Goal: Communication & Community: Answer question/provide support

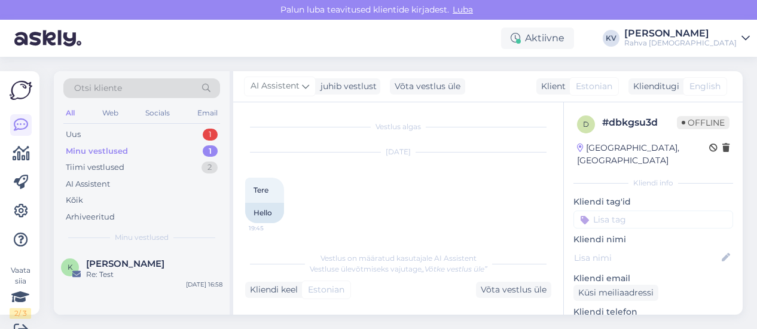
scroll to position [251, 0]
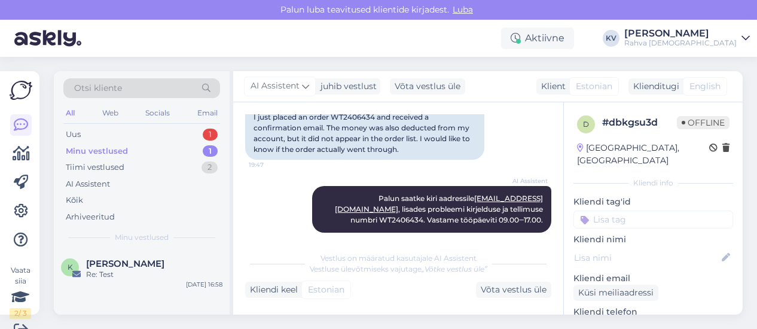
click at [148, 135] on div "Uus 1" at bounding box center [141, 134] width 157 height 17
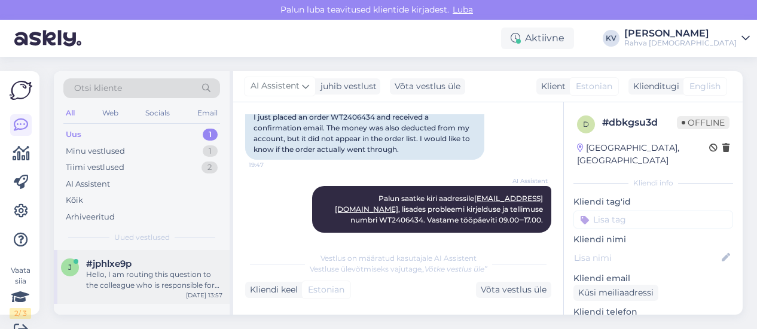
click at [135, 282] on div "Hello, I am routing this question to the colleague who is responsible for this …" at bounding box center [154, 280] width 136 height 22
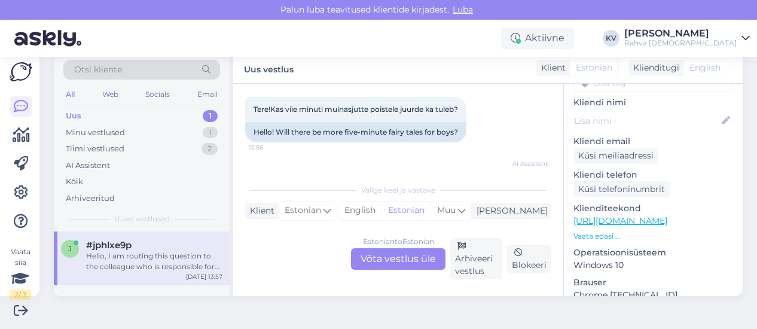
scroll to position [120, 0]
click at [635, 214] on link "[URL][DOMAIN_NAME]" at bounding box center [620, 219] width 94 height 11
click at [377, 260] on div "Estonian to Estonian Võta vestlus üle" at bounding box center [398, 259] width 94 height 22
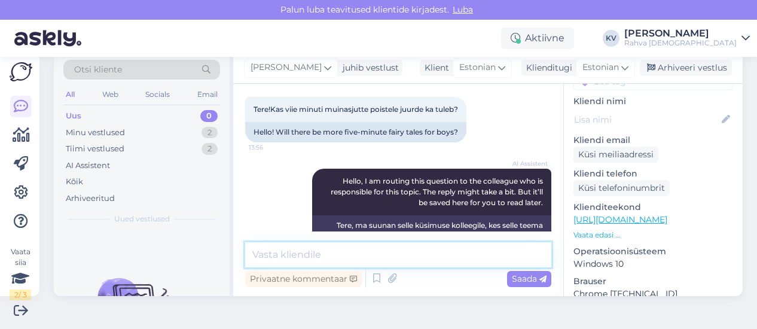
click at [317, 246] on textarea at bounding box center [398, 254] width 306 height 25
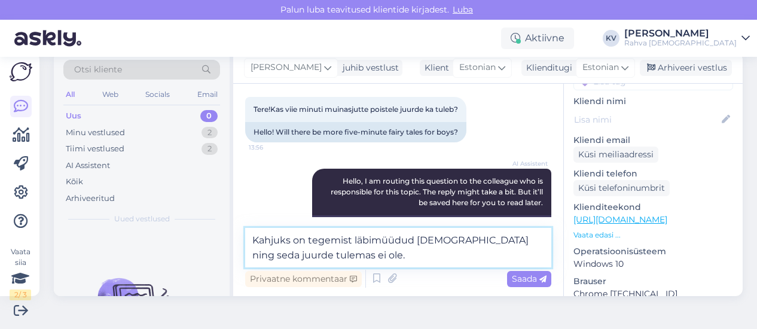
type textarea "Kahjuks on tegemist läbimüüdud [DEMOGRAPHIC_DATA] ning seda juurde tulemas ei o…"
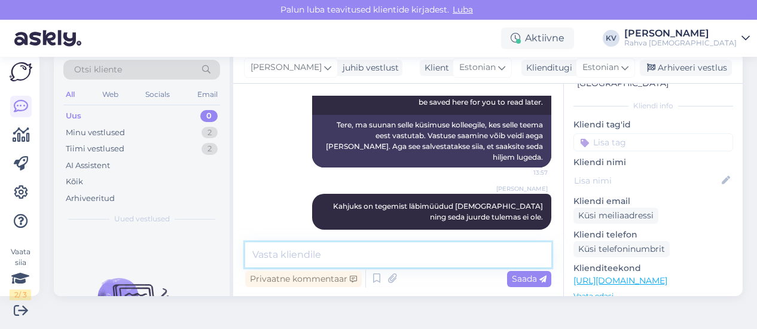
scroll to position [0, 0]
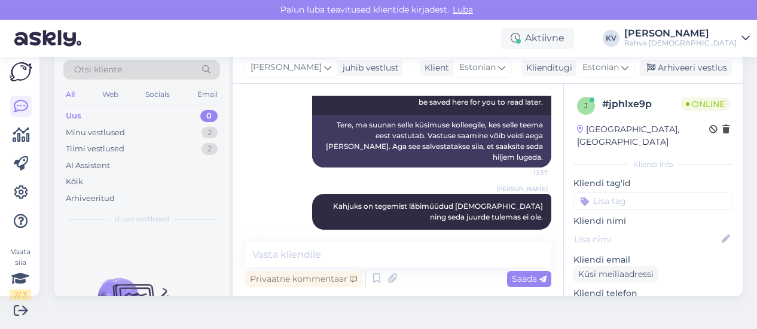
click at [624, 192] on input at bounding box center [653, 201] width 160 height 18
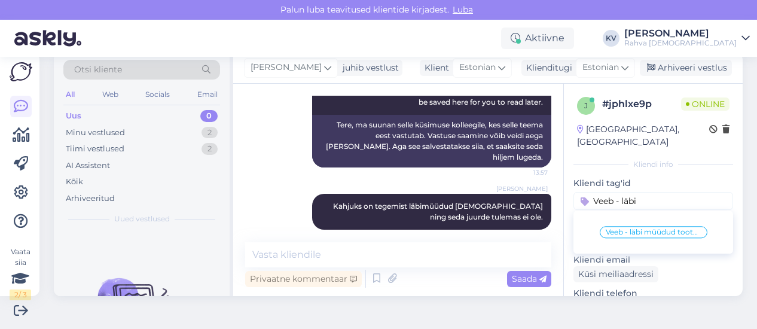
type input "Veeb - läbi"
click at [628, 228] on span "Veeb - läbi müüdud toote saadavus" at bounding box center [654, 231] width 96 height 7
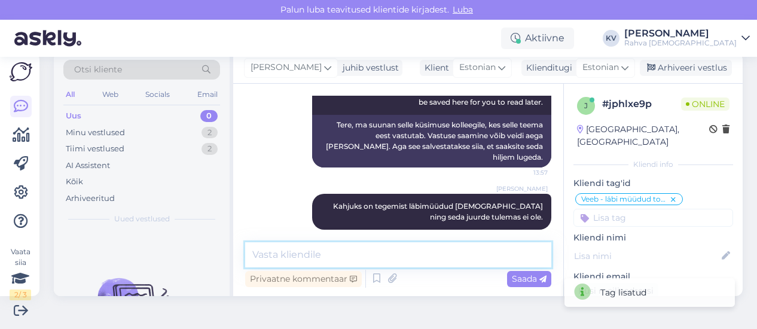
click at [429, 259] on textarea at bounding box center [398, 254] width 306 height 25
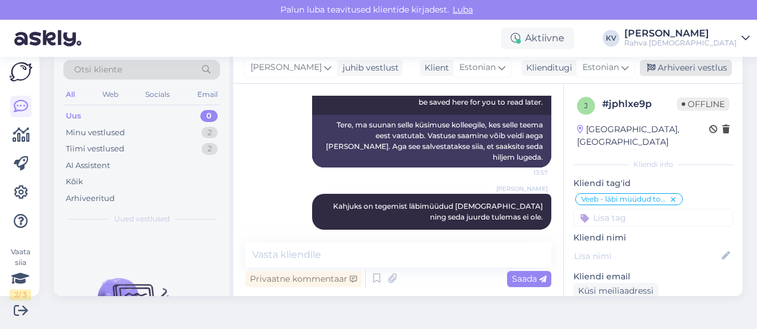
click at [691, 68] on div "Arhiveeri vestlus" at bounding box center [686, 68] width 92 height 16
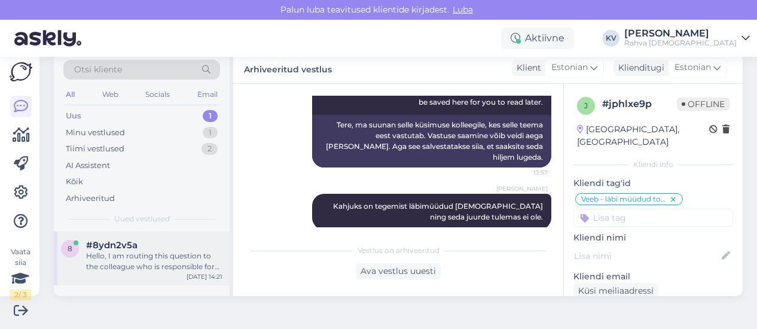
click at [170, 246] on div "#8ydn2v5a" at bounding box center [154, 245] width 136 height 11
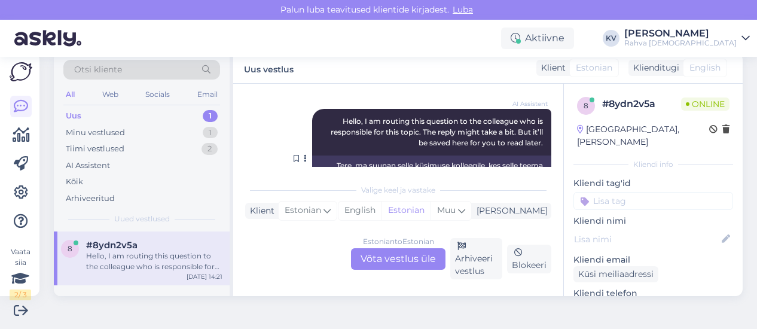
scroll to position [165, 0]
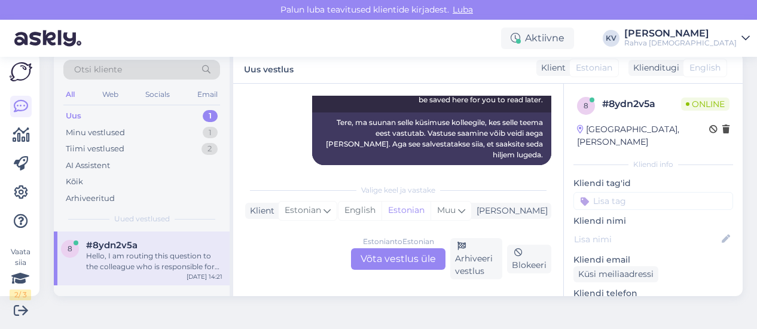
click at [419, 258] on div "Estonian to Estonian Võta vestlus üle" at bounding box center [398, 259] width 94 height 22
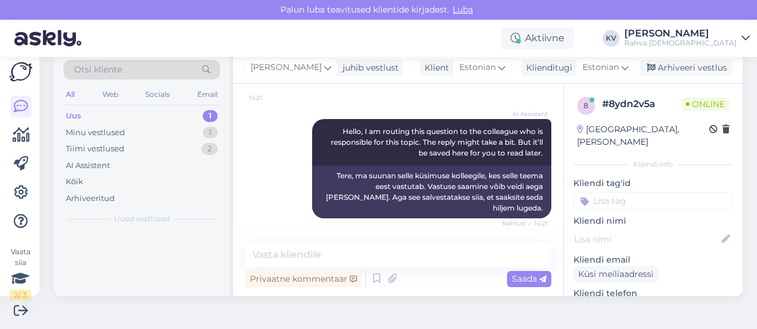
scroll to position [100, 0]
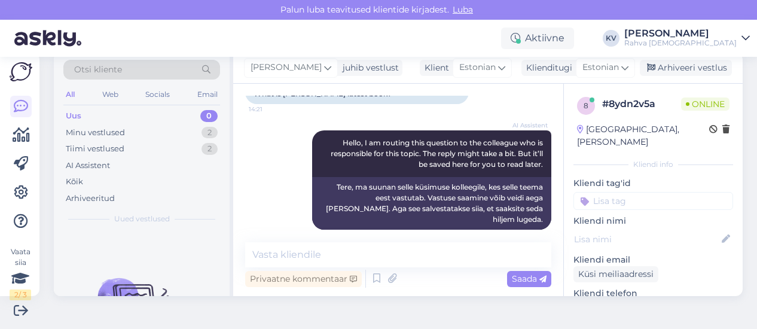
click at [359, 240] on div "Vestlus algas [DATE] Milline on [PERSON_NAME] KIvirähu kõige uuem raamat? 14:21…" at bounding box center [398, 190] width 330 height 212
click at [352, 253] on textarea at bounding box center [398, 254] width 306 height 25
paste textarea "Eesti rahva uued jutud"
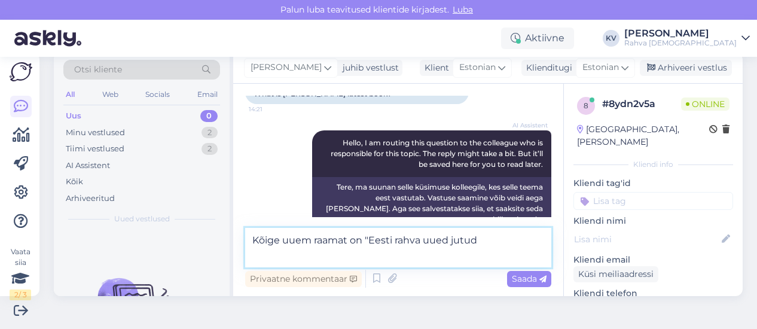
scroll to position [115, 0]
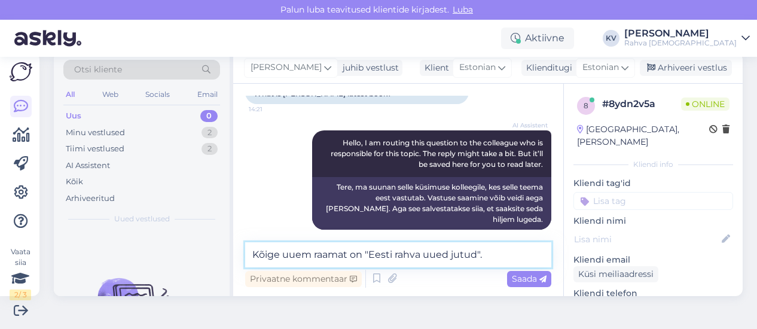
type textarea "Kõige uuem raamat on "Eesti rahva uued jutud"."
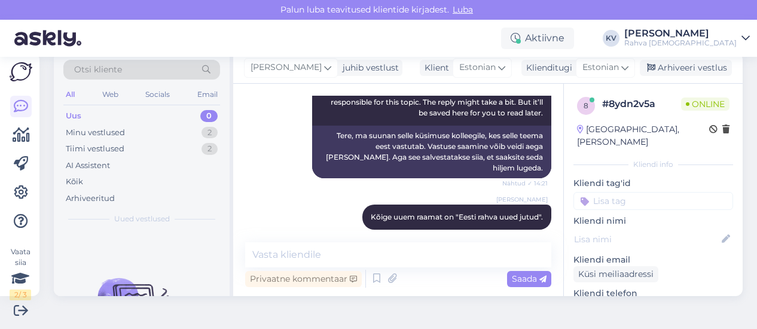
click at [621, 194] on input at bounding box center [653, 201] width 160 height 18
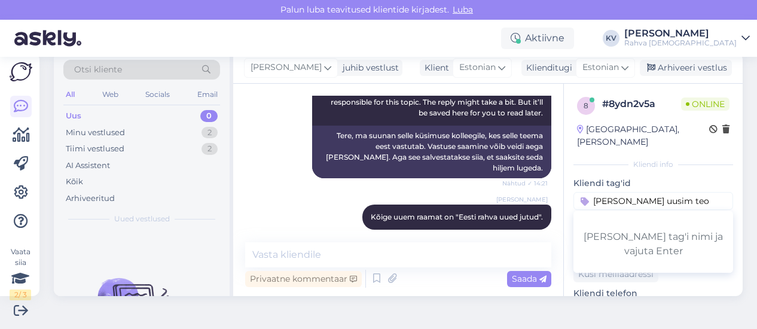
type input "[PERSON_NAME] uusim teos"
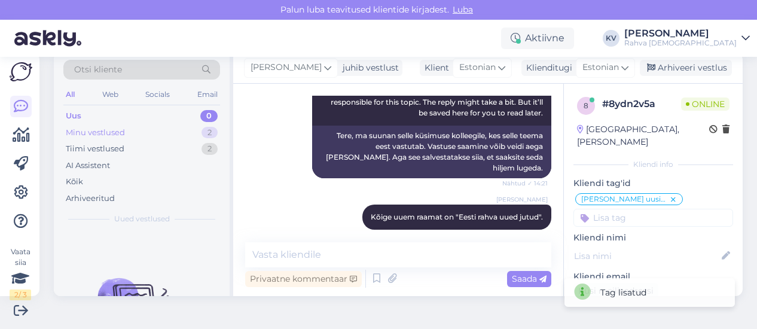
click at [136, 134] on div "Minu vestlused 2" at bounding box center [141, 132] width 157 height 17
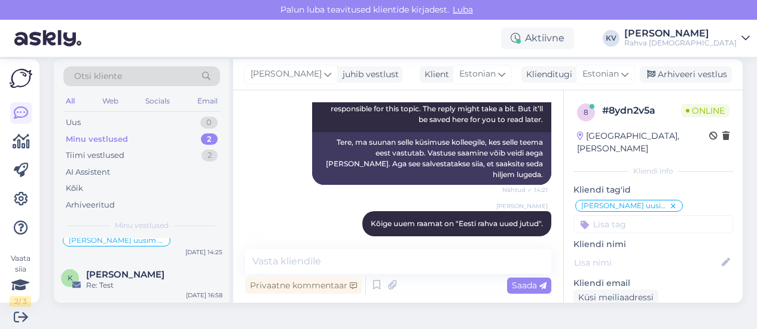
scroll to position [19, 0]
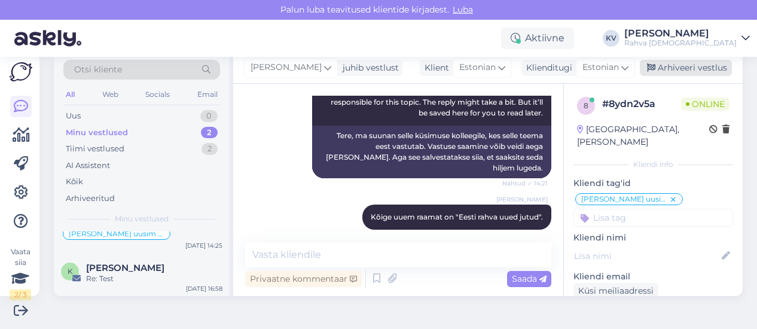
click at [698, 72] on div "Arhiveeri vestlus" at bounding box center [686, 68] width 92 height 16
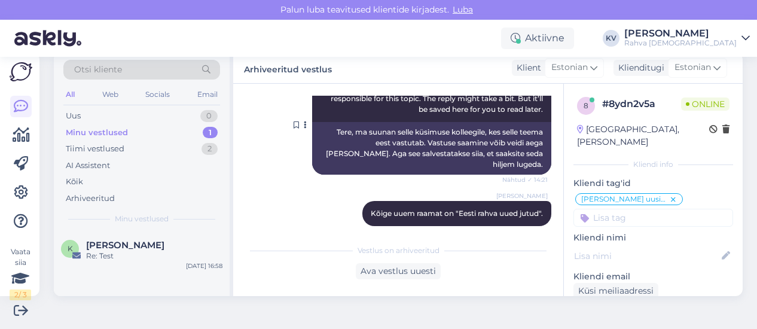
scroll to position [157, 0]
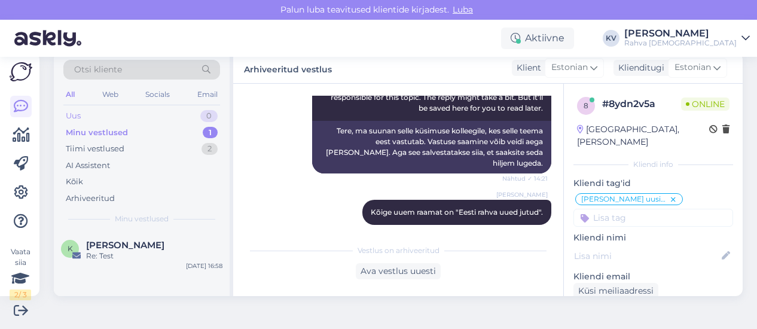
click at [103, 114] on div "Uus 0" at bounding box center [141, 116] width 157 height 17
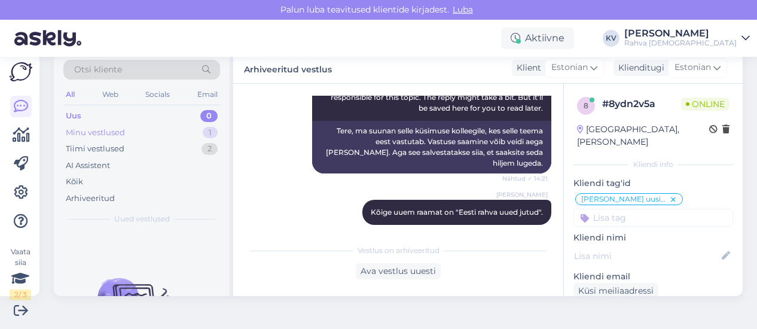
click at [100, 132] on div "Minu vestlused" at bounding box center [95, 133] width 59 height 12
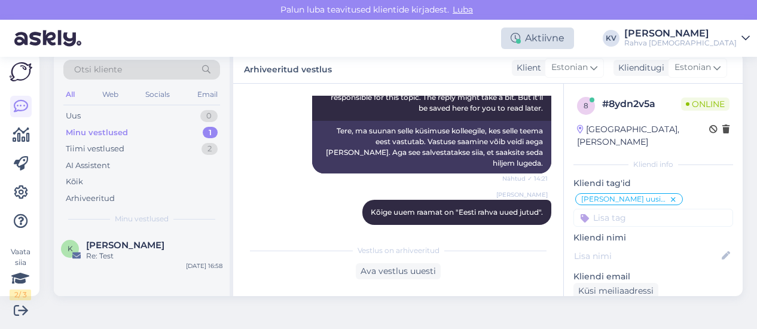
click at [574, 41] on div "Aktiivne" at bounding box center [537, 38] width 73 height 22
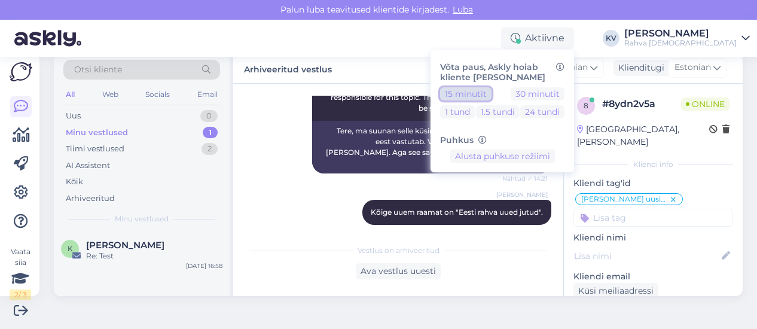
click at [491, 99] on button "15 minutit" at bounding box center [465, 93] width 51 height 13
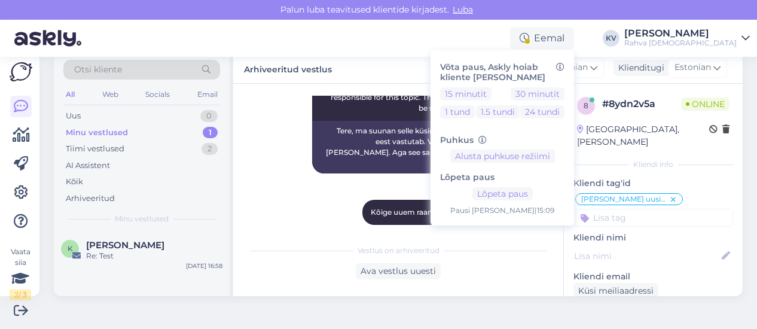
click at [276, 149] on div "AI Assistent Hello, I am routing this question to the colleague who is responsi…" at bounding box center [398, 124] width 306 height 126
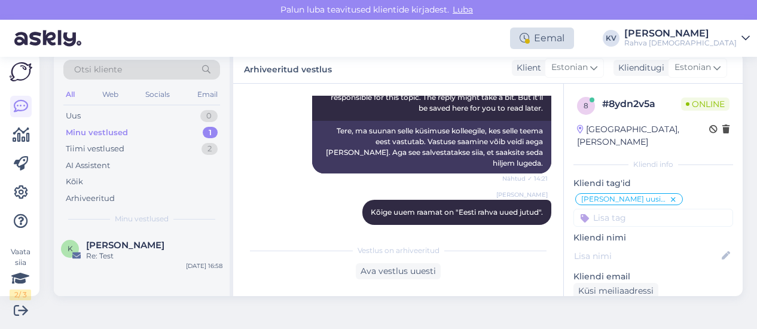
click at [574, 47] on div "Eemal" at bounding box center [542, 38] width 64 height 22
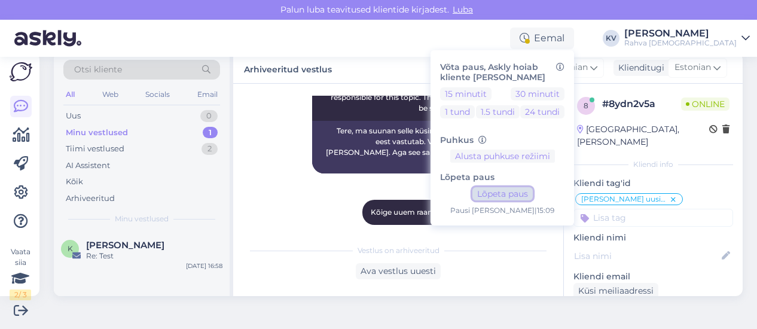
click at [533, 195] on button "Lõpeta paus" at bounding box center [502, 193] width 60 height 13
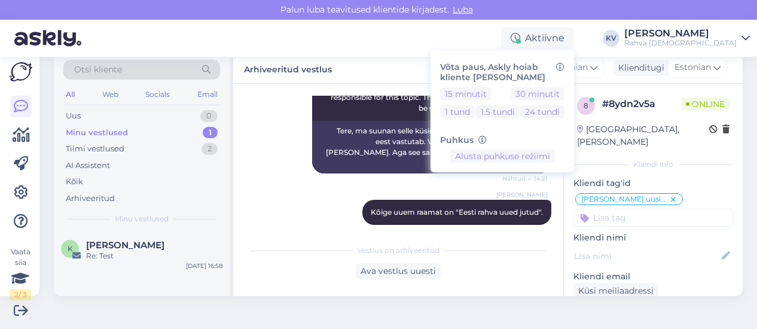
click at [298, 187] on div "[PERSON_NAME] Kõige uuem raamat on "Eesti rahva uued jutud". 14:25" at bounding box center [398, 212] width 306 height 51
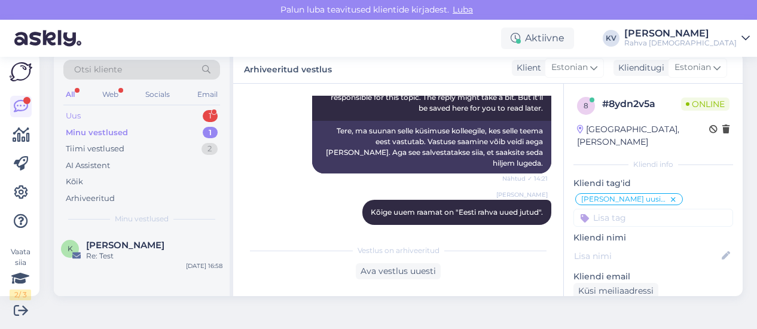
click at [123, 115] on div "Uus 1" at bounding box center [141, 116] width 157 height 17
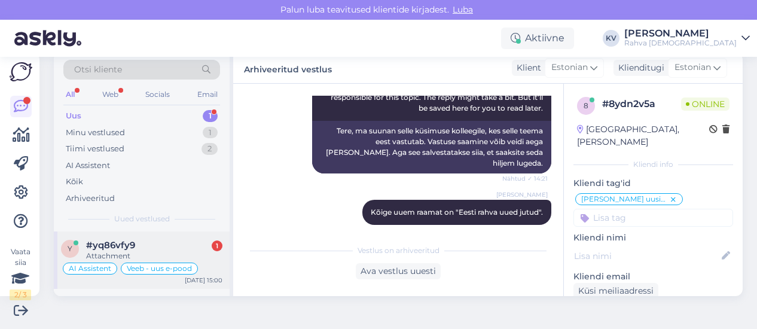
click at [138, 237] on div "y #yq86vfy9 1 Attachment AI Assistent Veeb - uus e-pood [DATE] 15:00" at bounding box center [142, 259] width 176 height 57
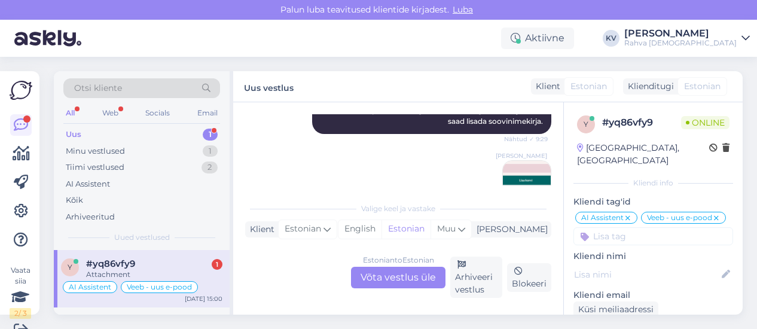
scroll to position [533, 0]
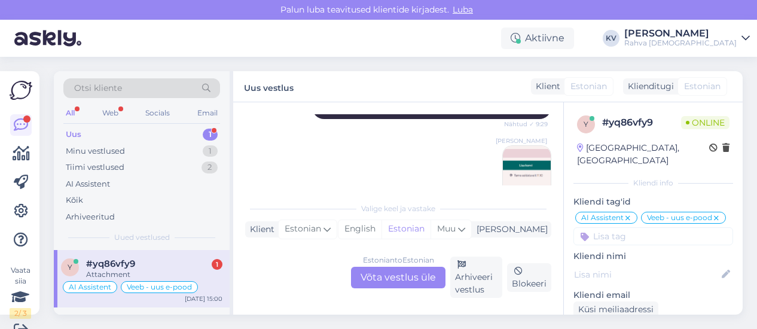
click at [510, 149] on img at bounding box center [527, 170] width 48 height 48
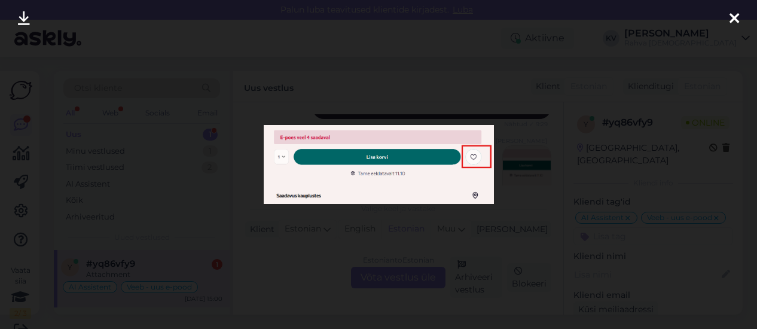
click at [291, 234] on div at bounding box center [378, 164] width 757 height 329
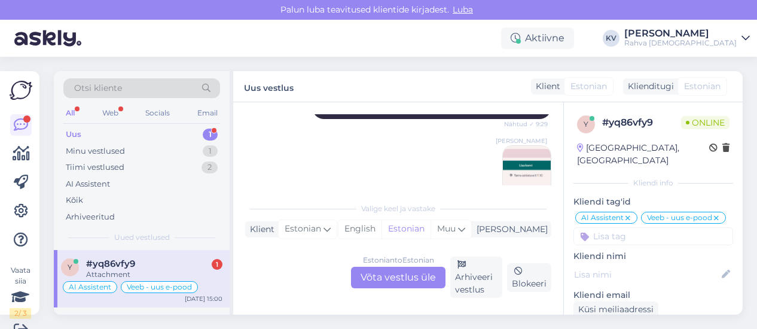
click at [120, 135] on div "Uus 1" at bounding box center [141, 134] width 157 height 17
click at [135, 259] on div "#yq86vfy9 1" at bounding box center [154, 263] width 136 height 11
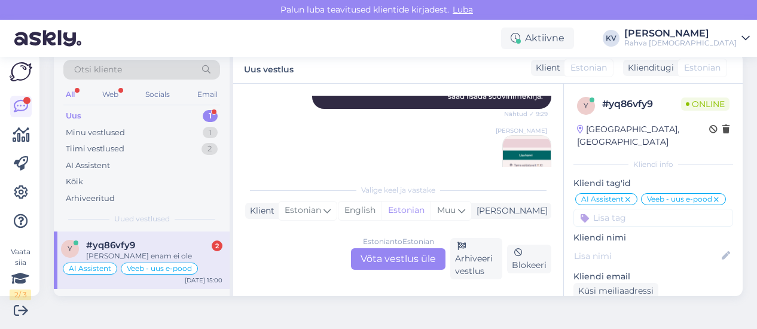
scroll to position [585, 0]
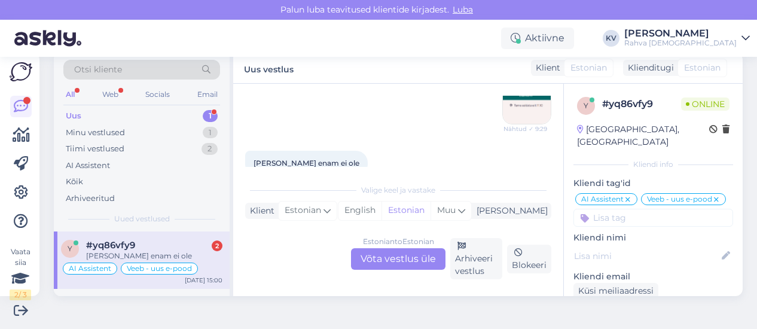
click at [371, 258] on div "Estonian to Estonian Võta vestlus üle" at bounding box center [398, 259] width 94 height 22
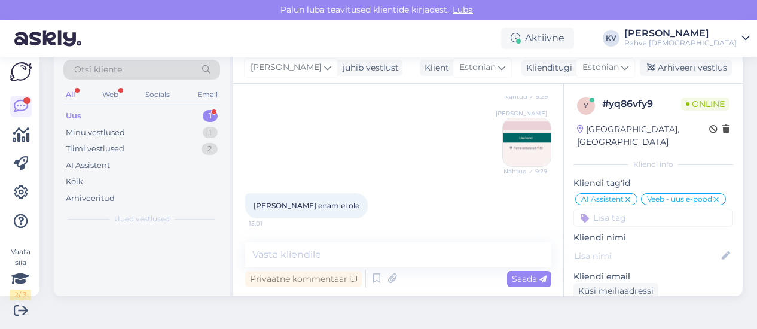
scroll to position [520, 0]
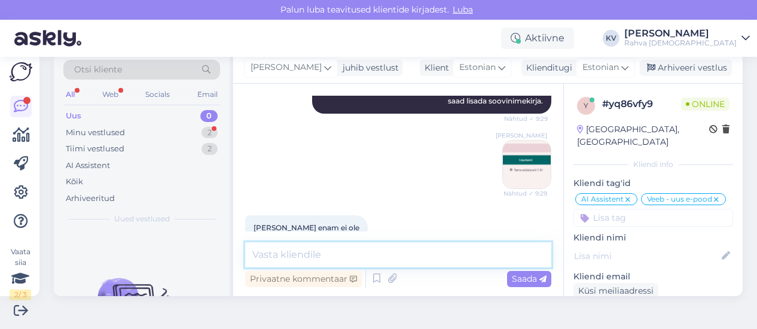
click at [329, 249] on textarea at bounding box center [398, 254] width 306 height 25
type textarea "Kas olete telefonivaates või arvutis?"
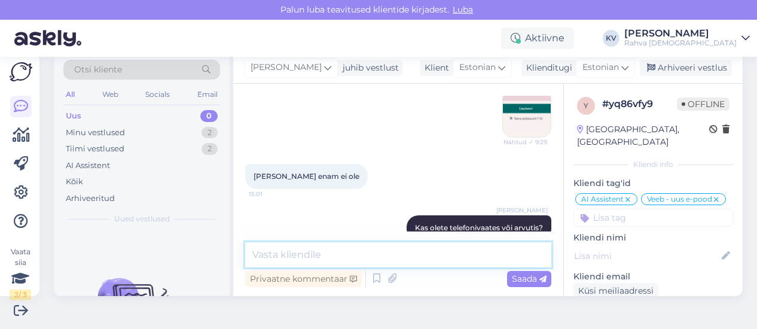
click at [326, 253] on textarea at bounding box center [398, 254] width 306 height 25
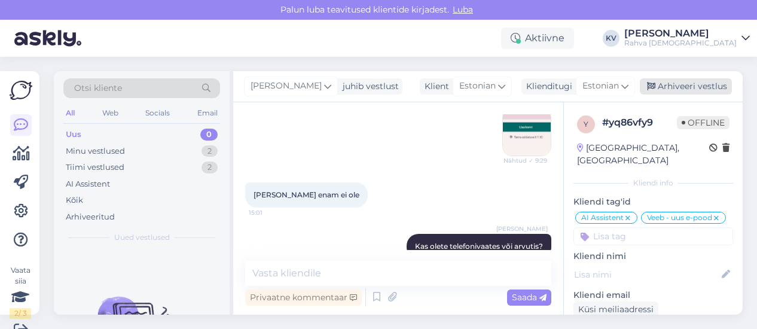
click at [686, 85] on div "Arhiveeri vestlus" at bounding box center [686, 86] width 92 height 16
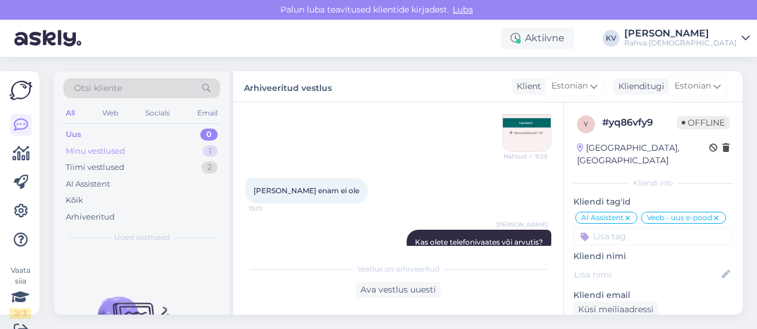
click at [160, 146] on div "Minu vestlused 1" at bounding box center [141, 151] width 157 height 17
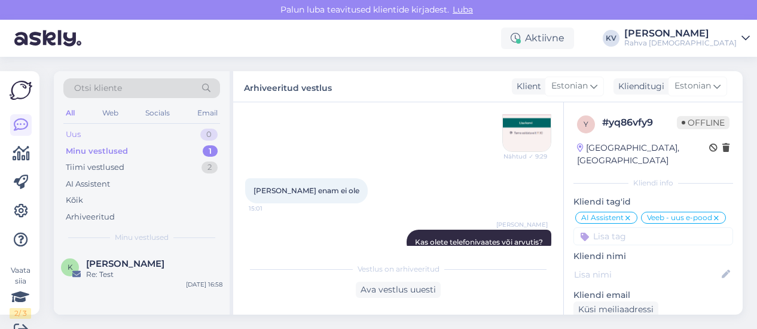
click at [136, 130] on div "Uus 0" at bounding box center [141, 134] width 157 height 17
